Goal: Task Accomplishment & Management: Manage account settings

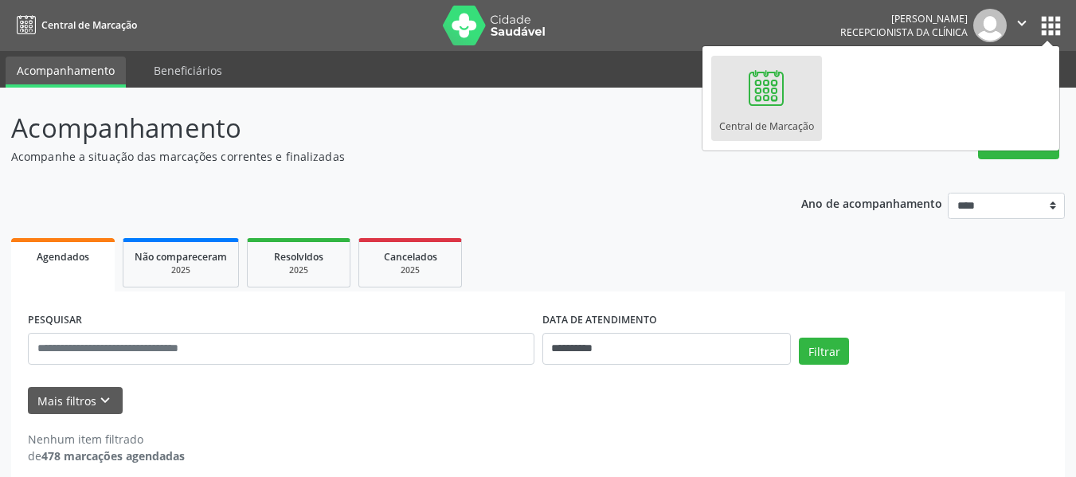
click at [1018, 22] on icon "" at bounding box center [1022, 23] width 18 height 18
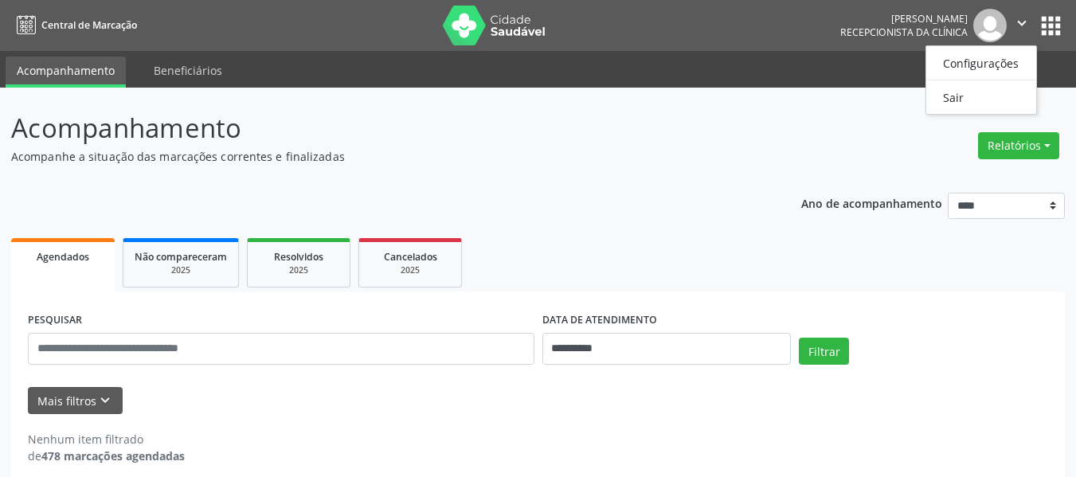
click at [920, 27] on span "Recepcionista da clínica" at bounding box center [904, 32] width 127 height 14
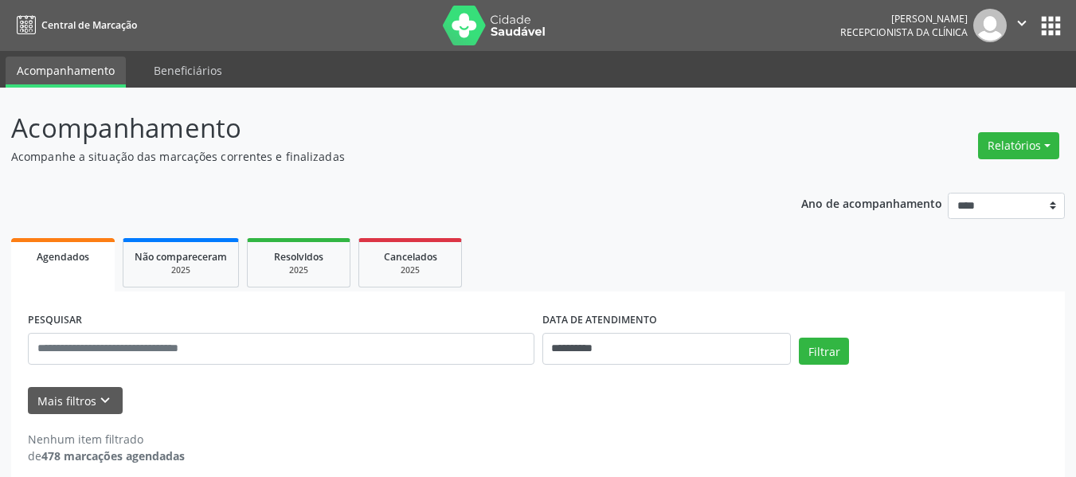
drag, startPoint x: 963, startPoint y: 25, endPoint x: 1017, endPoint y: 25, distance: 53.4
click at [1017, 25] on icon "" at bounding box center [1022, 23] width 18 height 18
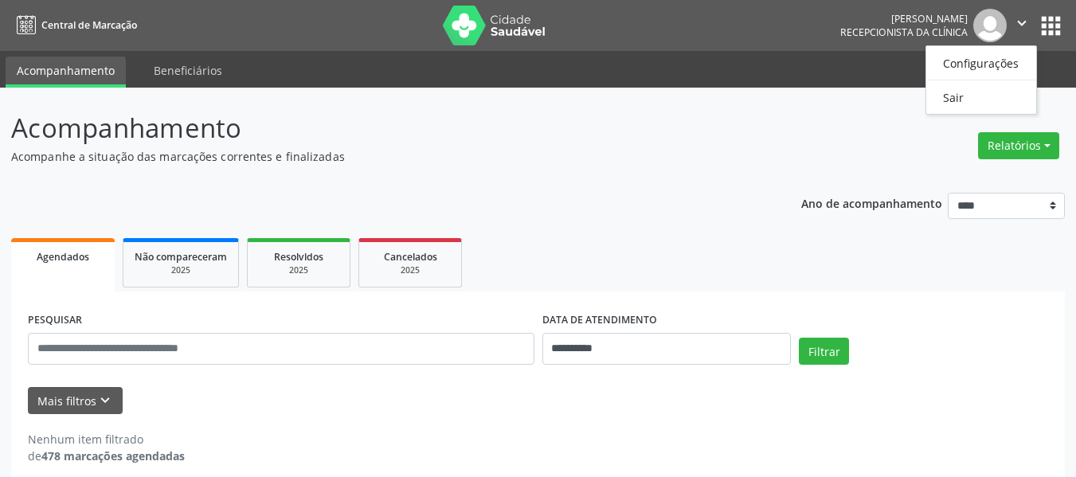
click at [1026, 28] on icon "" at bounding box center [1022, 23] width 18 height 18
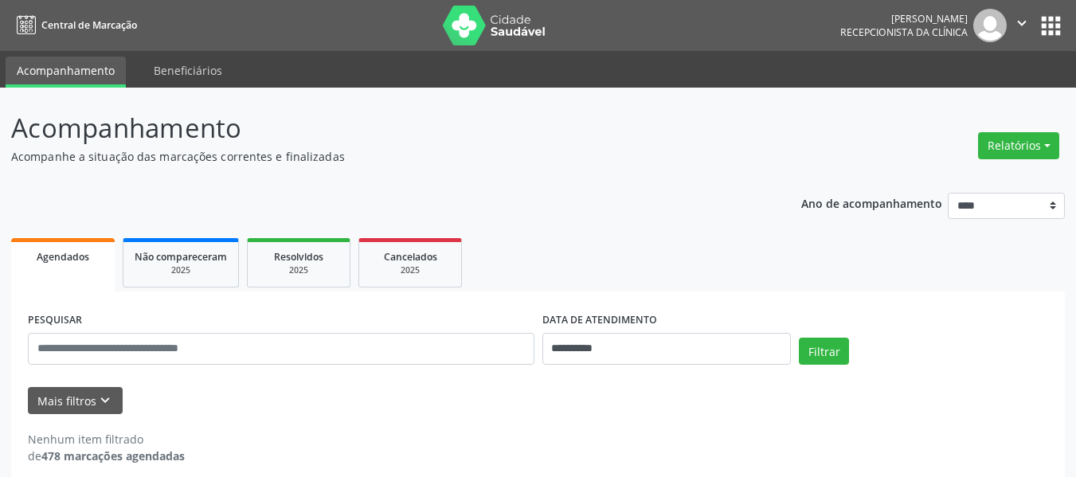
click at [1026, 28] on icon "" at bounding box center [1022, 23] width 18 height 18
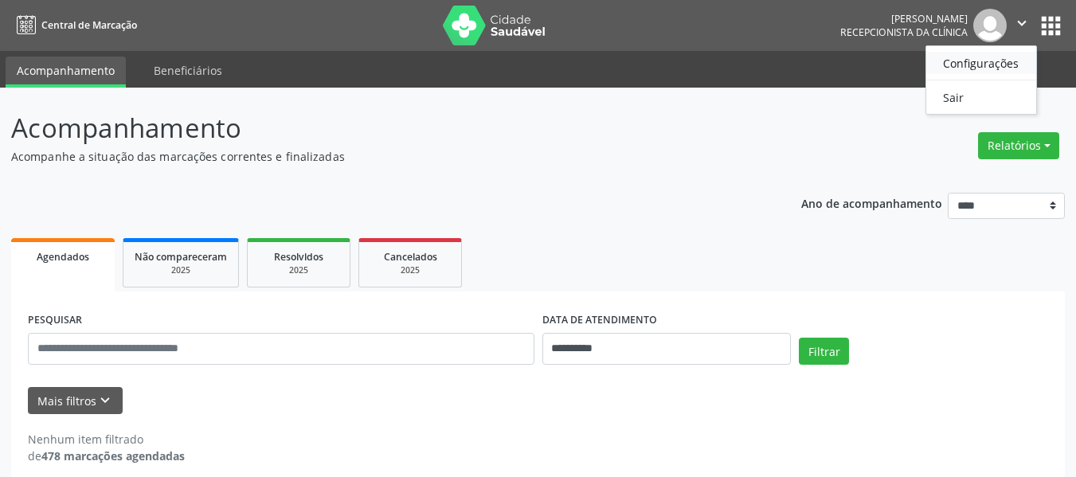
click at [1001, 66] on link "Configurações" at bounding box center [982, 63] width 110 height 22
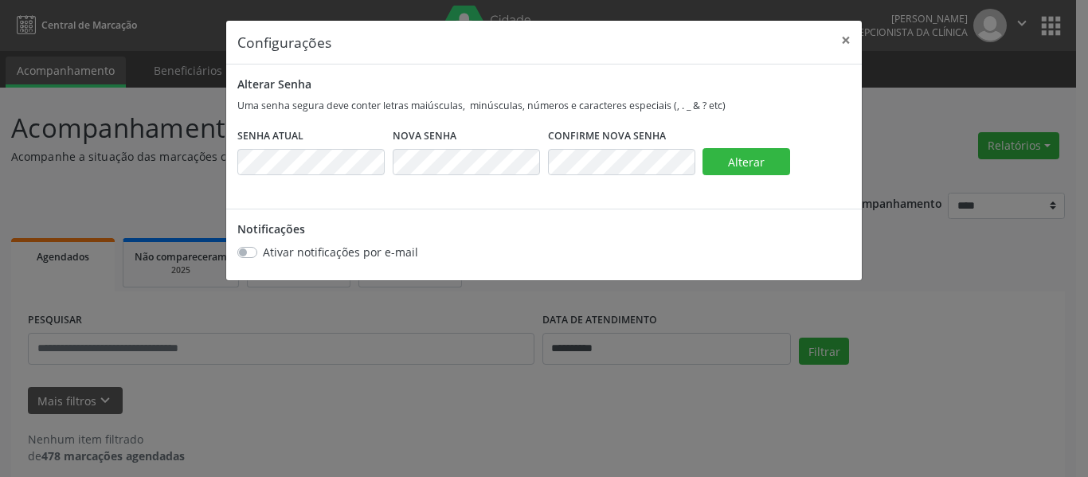
click at [1047, 324] on div "Configurações × Alterar Senha Uma senha segura deve conter letras maiúsculas, m…" at bounding box center [544, 238] width 1088 height 477
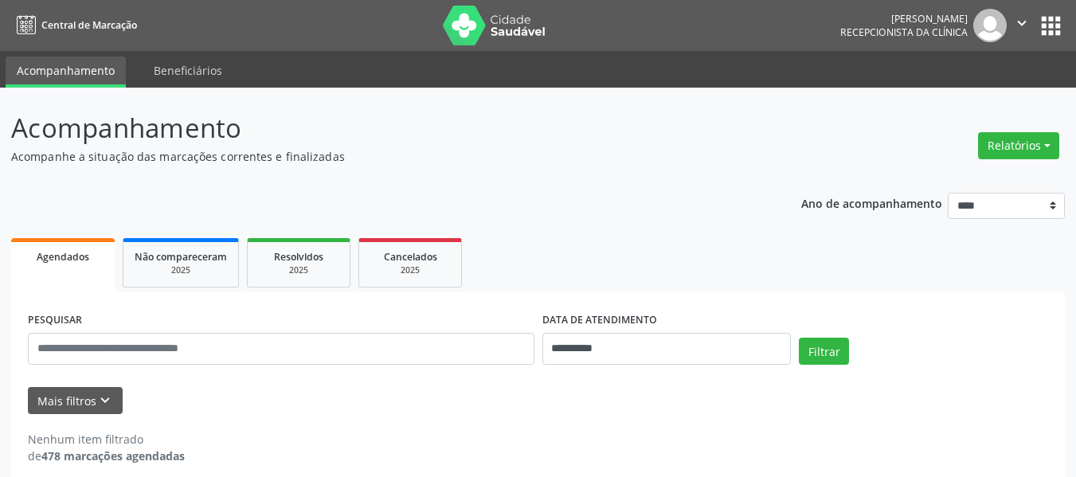
drag, startPoint x: 0, startPoint y: 0, endPoint x: 605, endPoint y: 227, distance: 645.9
click at [602, 234] on ul "Agendados Não compareceram 2025 Resolvidos 2025 Cancelados 2025" at bounding box center [538, 262] width 1054 height 57
click at [1019, 23] on icon "" at bounding box center [1022, 23] width 18 height 18
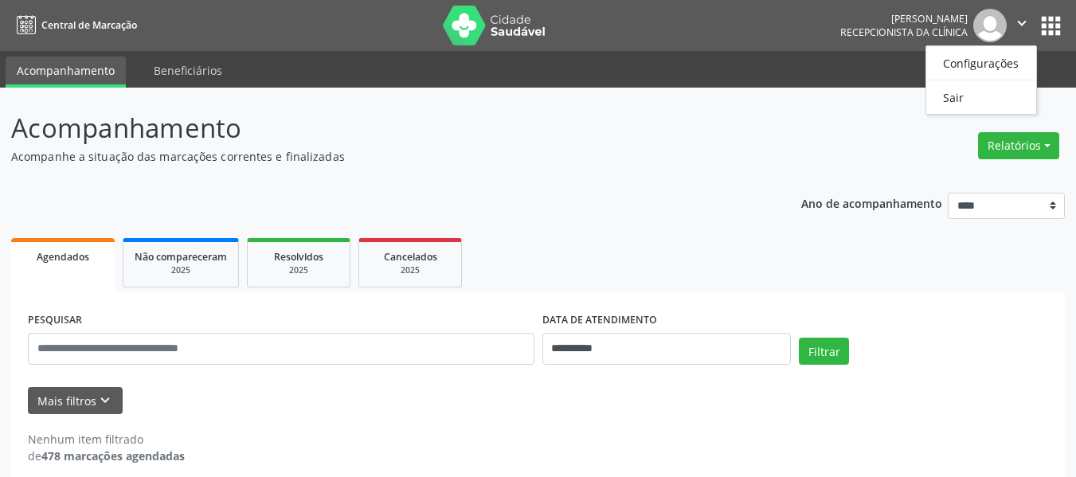
click at [910, 43] on nav "Central de Marcação [PERSON_NAME] Recepcionista da clínica  Configurações Sair…" at bounding box center [538, 25] width 1076 height 51
click at [903, 23] on div "[PERSON_NAME]" at bounding box center [904, 19] width 127 height 14
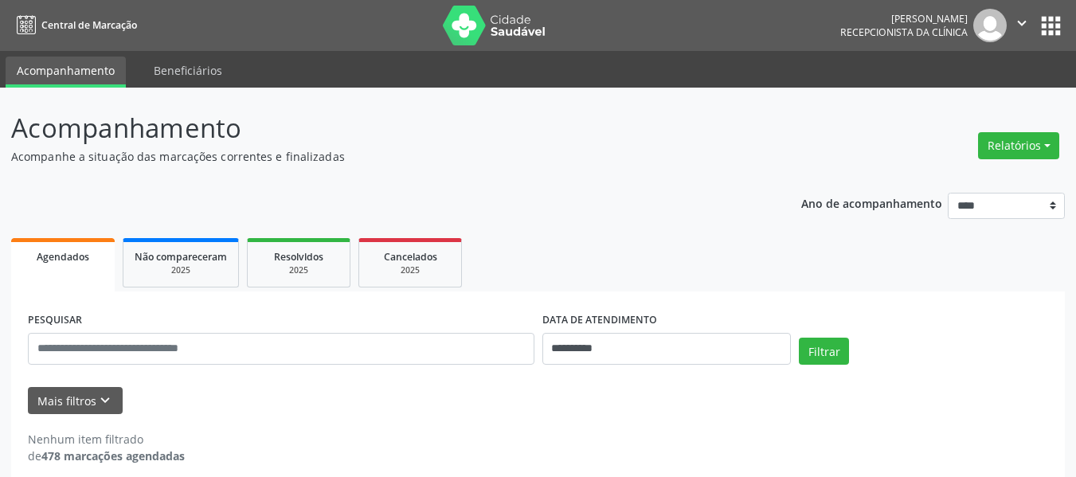
click at [14, 25] on link "Central de Marcação" at bounding box center [74, 25] width 126 height 26
click at [20, 22] on icon at bounding box center [26, 26] width 19 height 20
click at [35, 22] on icon at bounding box center [26, 26] width 19 height 20
click at [83, 22] on span "Central de Marcação" at bounding box center [89, 25] width 96 height 14
click at [35, 26] on icon at bounding box center [26, 26] width 19 height 20
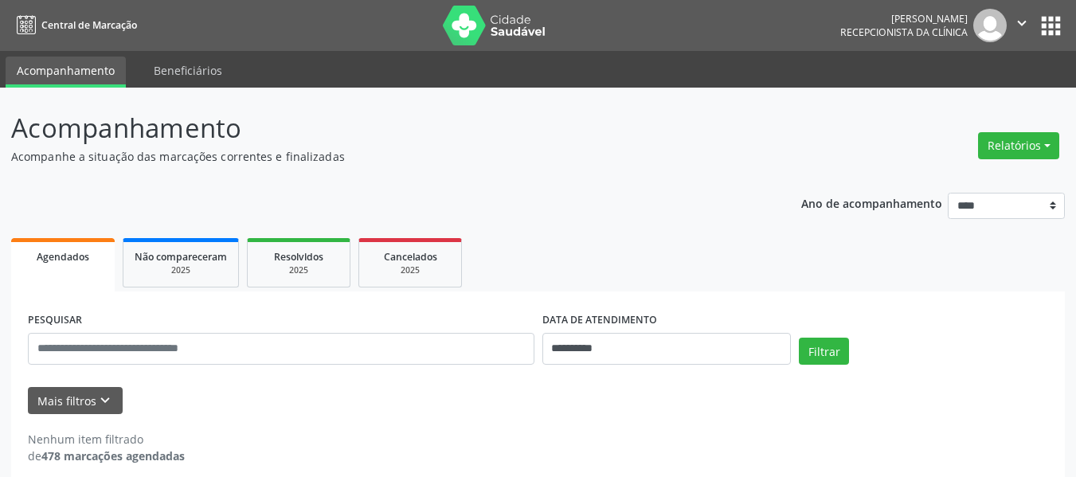
click at [33, 26] on icon at bounding box center [26, 26] width 19 height 20
click at [173, 65] on link "Beneficiários" at bounding box center [188, 71] width 91 height 28
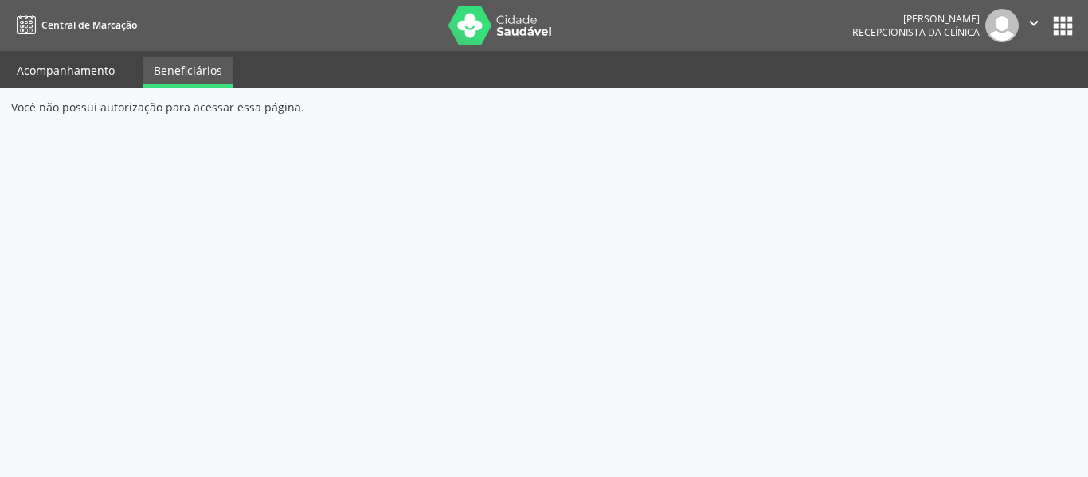
click at [81, 62] on link "Acompanhamento" at bounding box center [66, 71] width 120 height 28
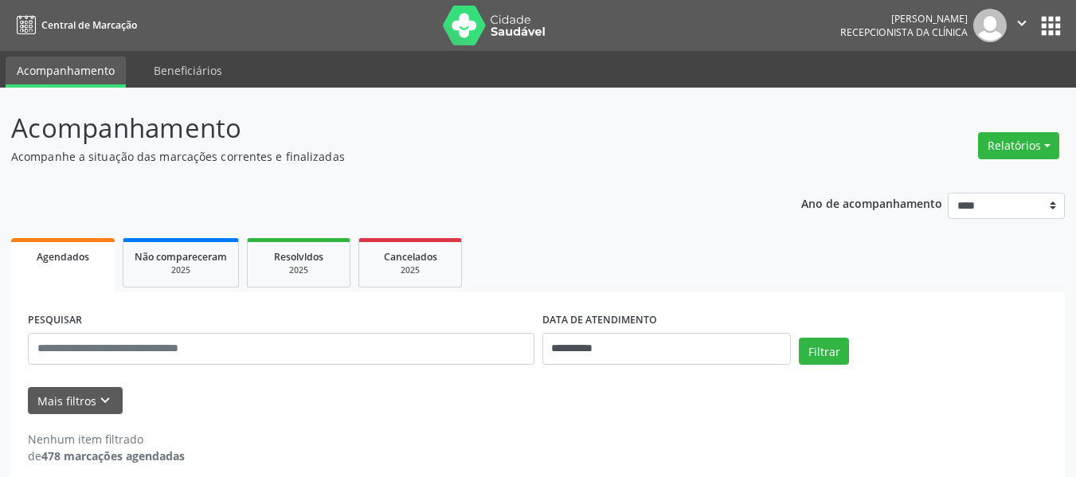
click at [46, 33] on link "Central de Marcação" at bounding box center [74, 25] width 126 height 26
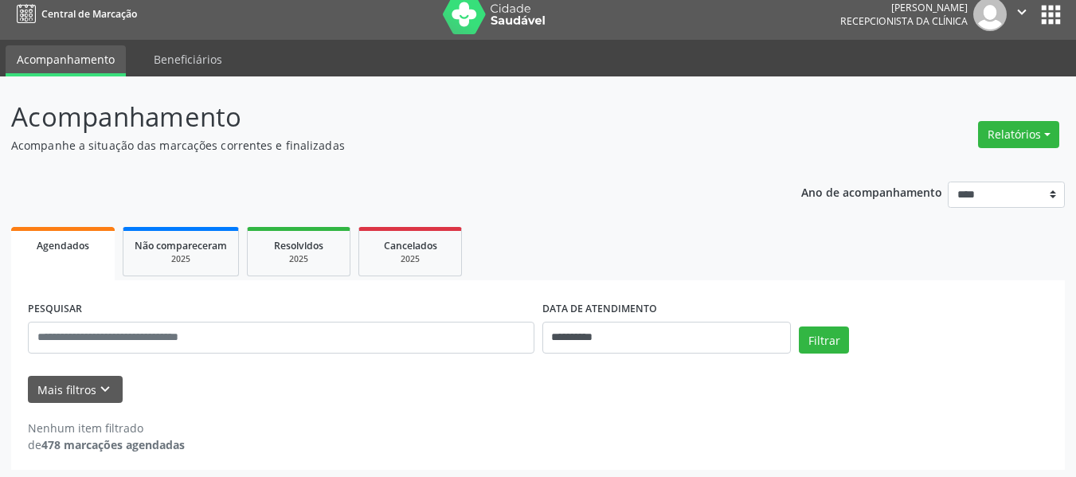
scroll to position [15, 0]
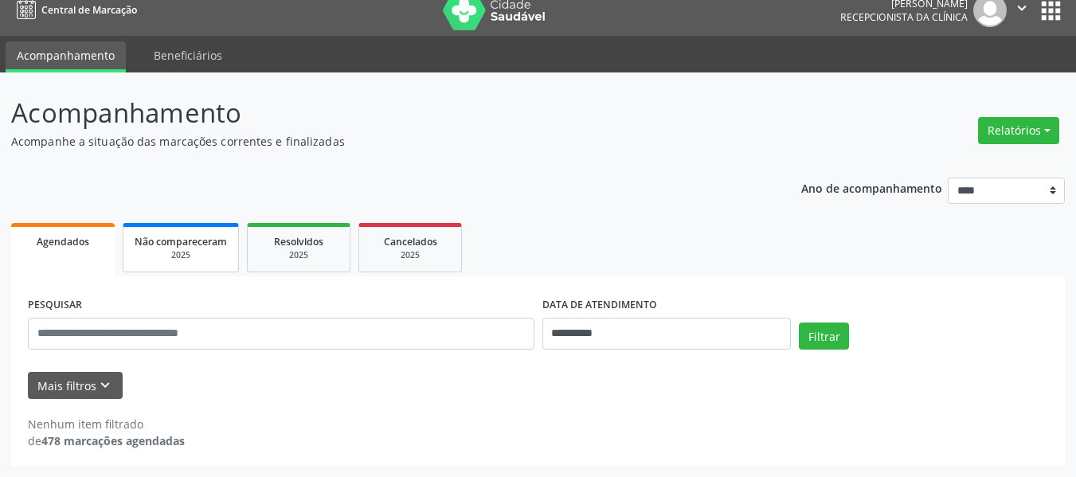
click at [169, 237] on span "Não compareceram" at bounding box center [181, 242] width 92 height 14
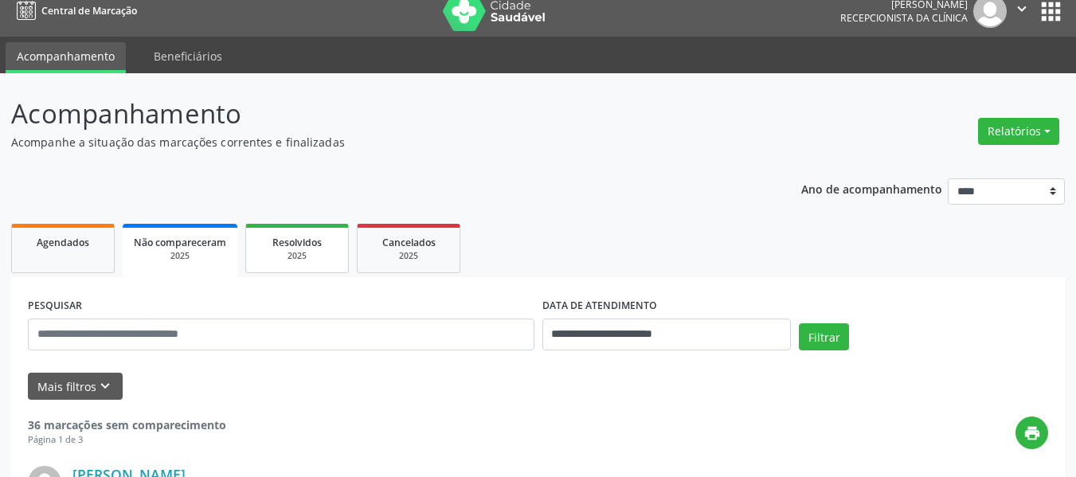
scroll to position [0, 0]
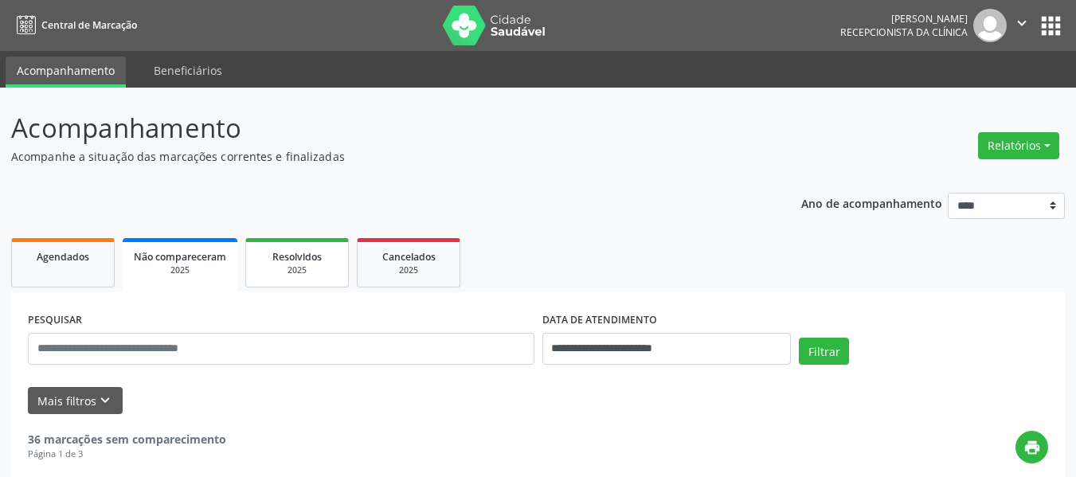
click at [317, 253] on span "Resolvidos" at bounding box center [296, 257] width 49 height 14
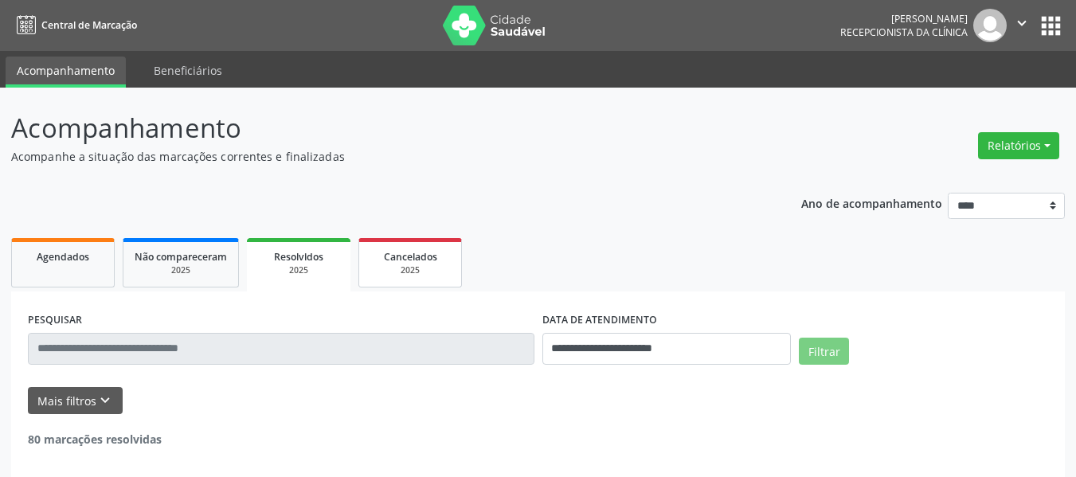
click at [410, 262] on span "Cancelados" at bounding box center [410, 257] width 53 height 14
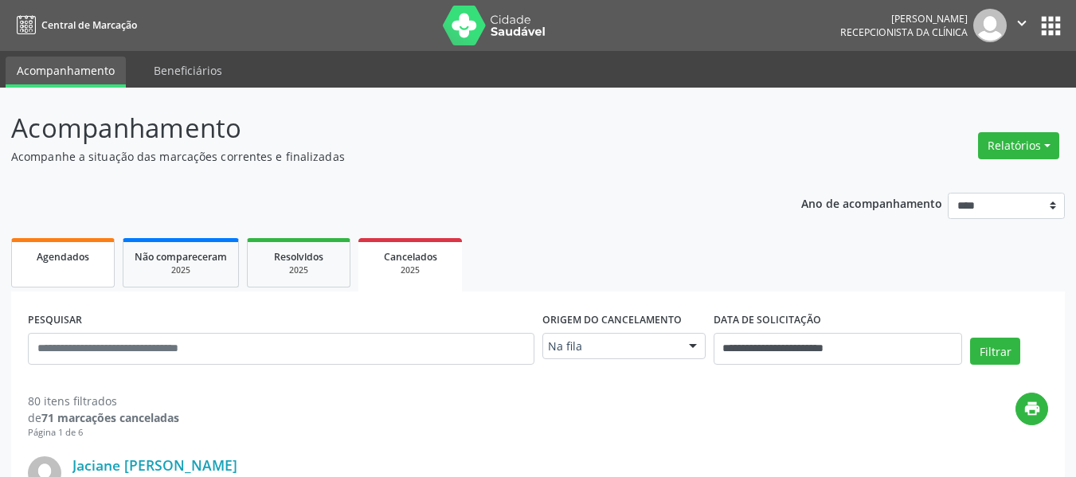
click at [51, 253] on span "Agendados" at bounding box center [63, 257] width 53 height 14
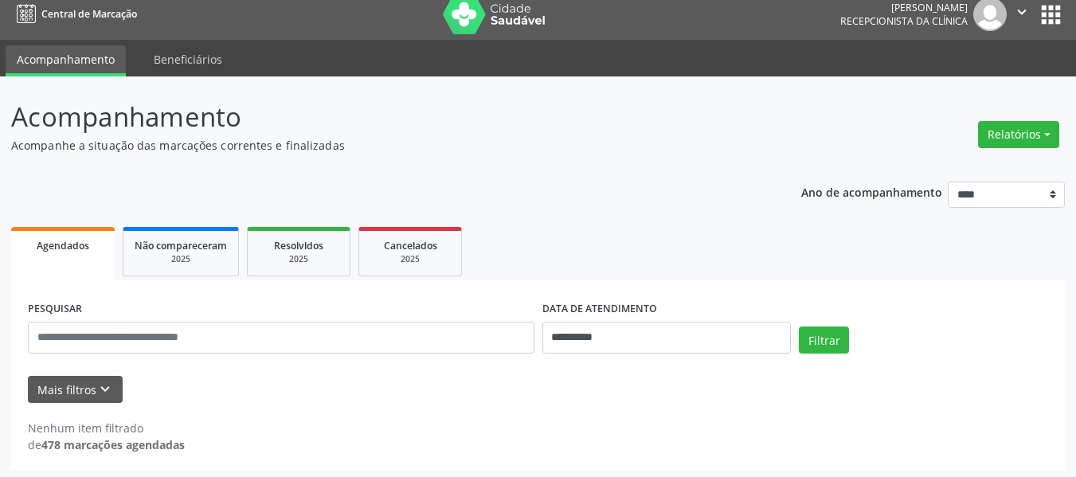
scroll to position [15, 0]
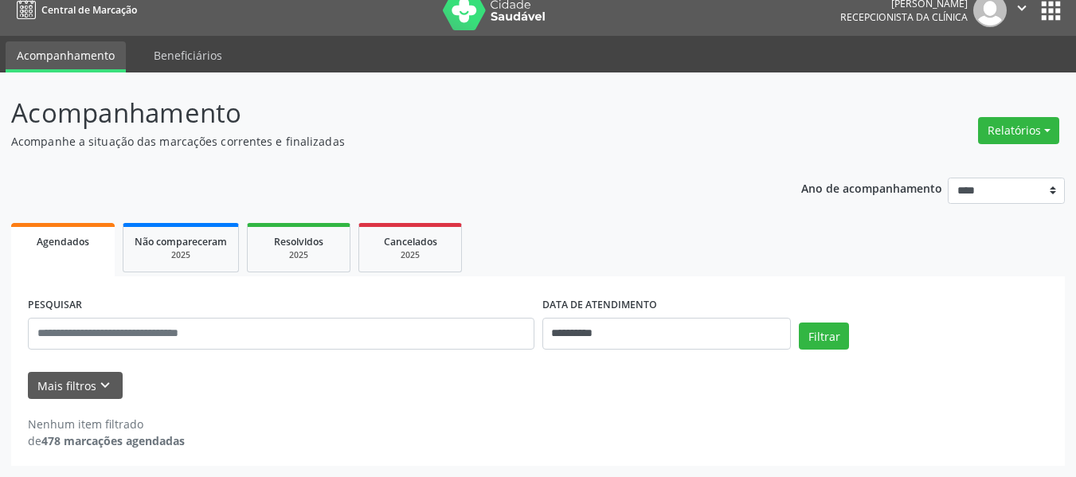
click at [276, 390] on div "Mais filtros keyboard_arrow_down" at bounding box center [538, 386] width 1029 height 28
click at [108, 384] on icon "keyboard_arrow_down" at bounding box center [105, 386] width 18 height 18
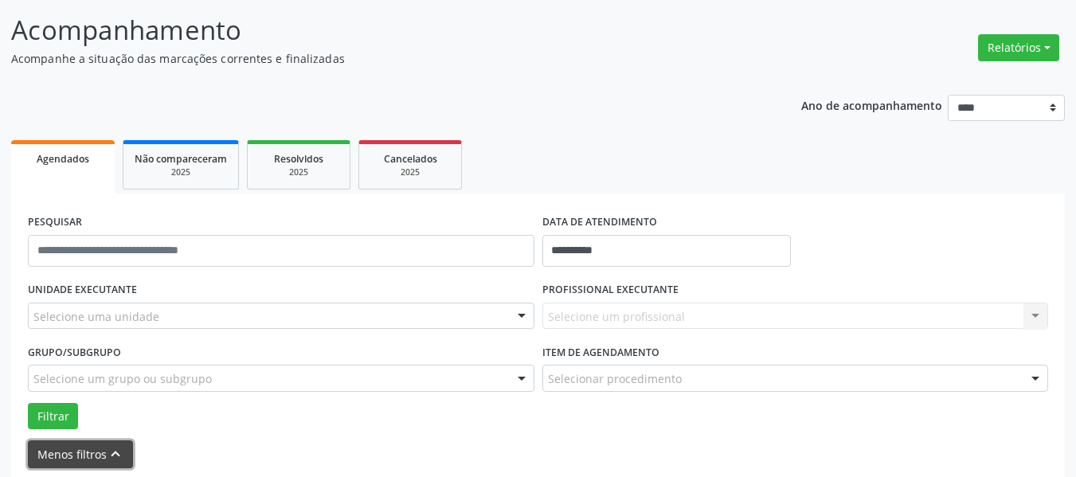
scroll to position [0, 0]
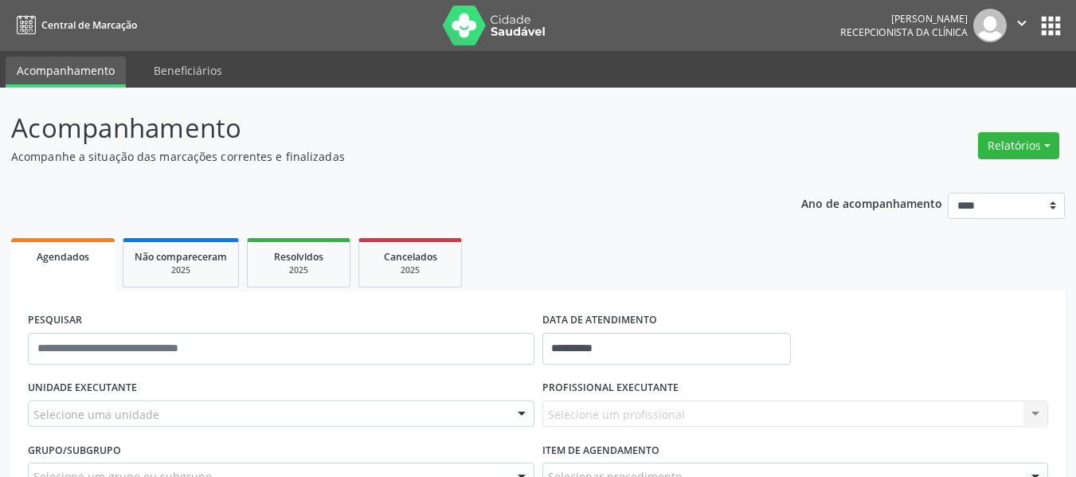
click at [790, 198] on div "**********" at bounding box center [538, 408] width 1054 height 452
